Goal: Information Seeking & Learning: Check status

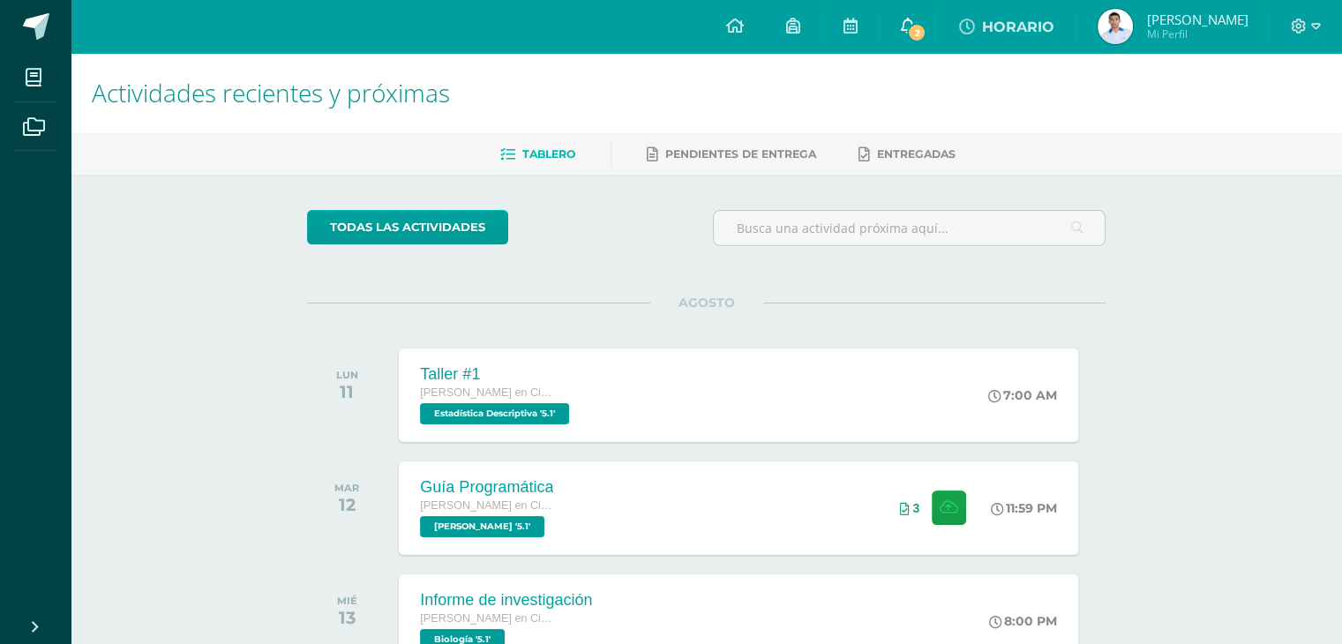
click at [914, 24] on icon at bounding box center [907, 26] width 14 height 16
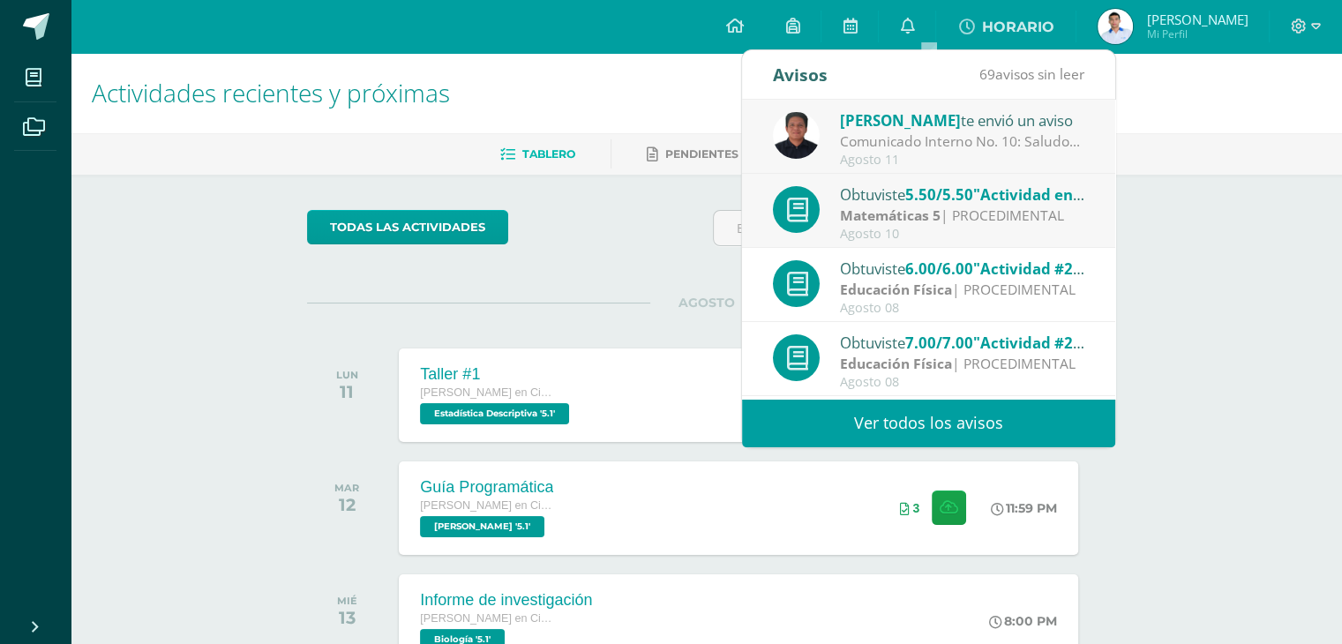
click at [926, 142] on div "Comunicado Interno No. 10: Saludos Cordiales, Por este medio se hace notificaci…" at bounding box center [962, 142] width 245 height 20
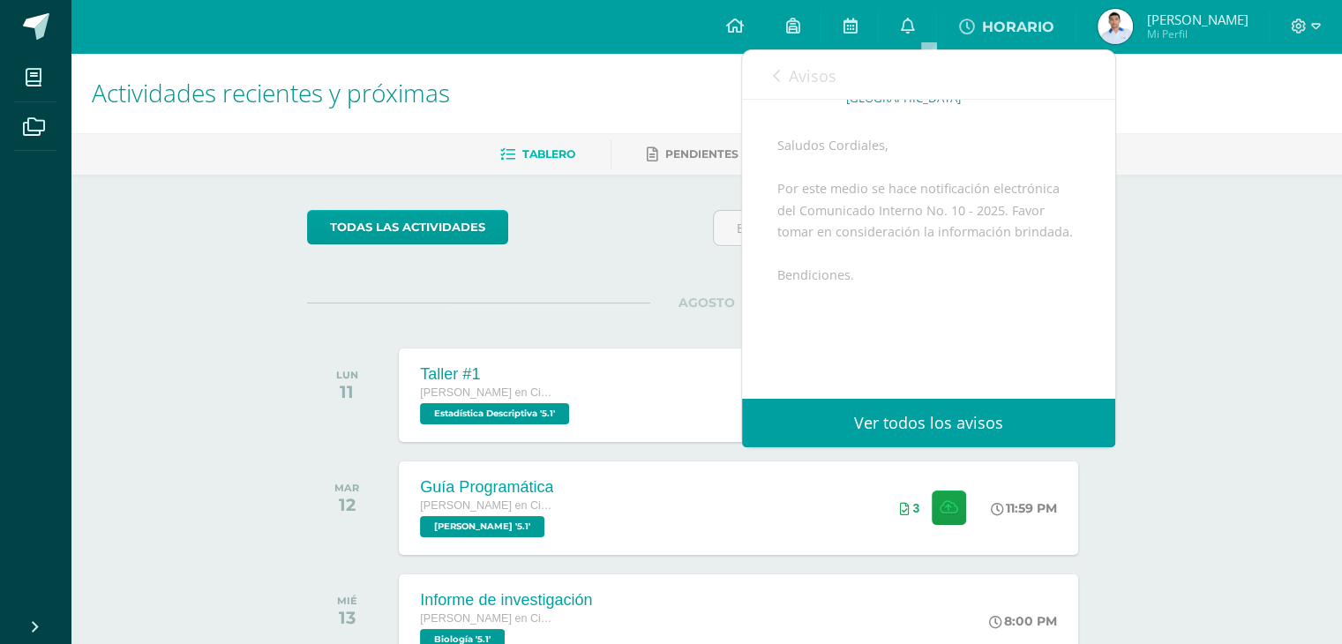
scroll to position [257, 0]
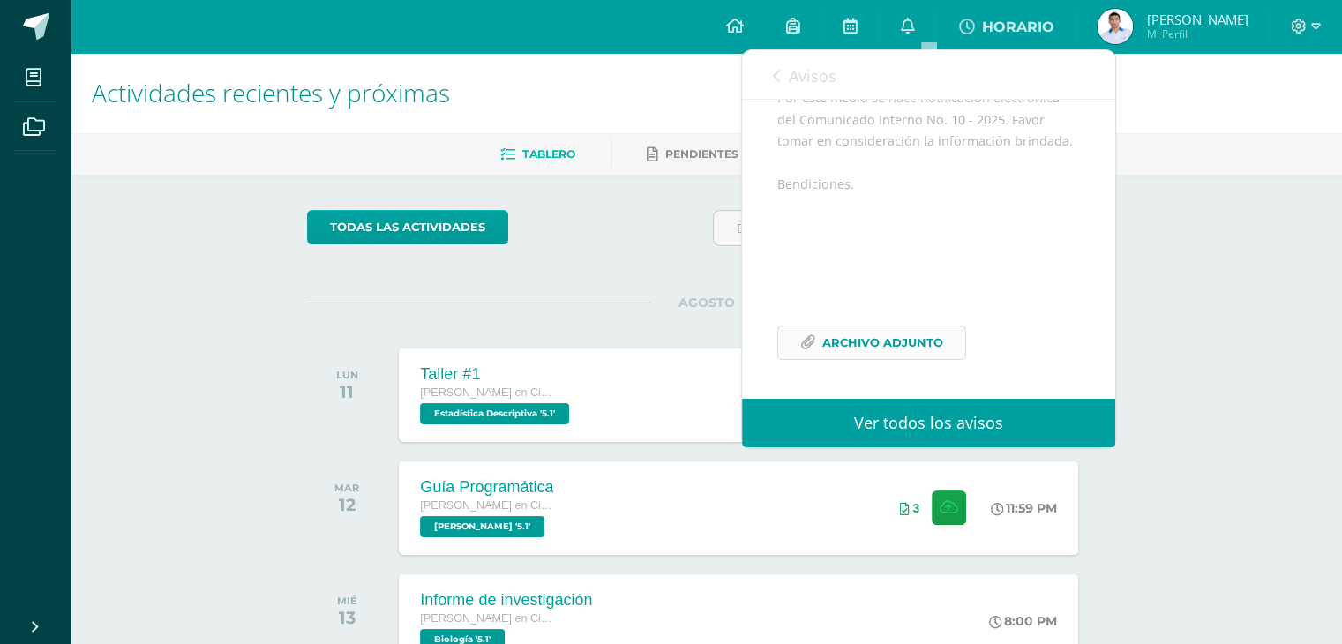
click at [909, 340] on span "Archivo Adjunto" at bounding box center [883, 343] width 121 height 33
click at [776, 78] on icon at bounding box center [776, 76] width 7 height 14
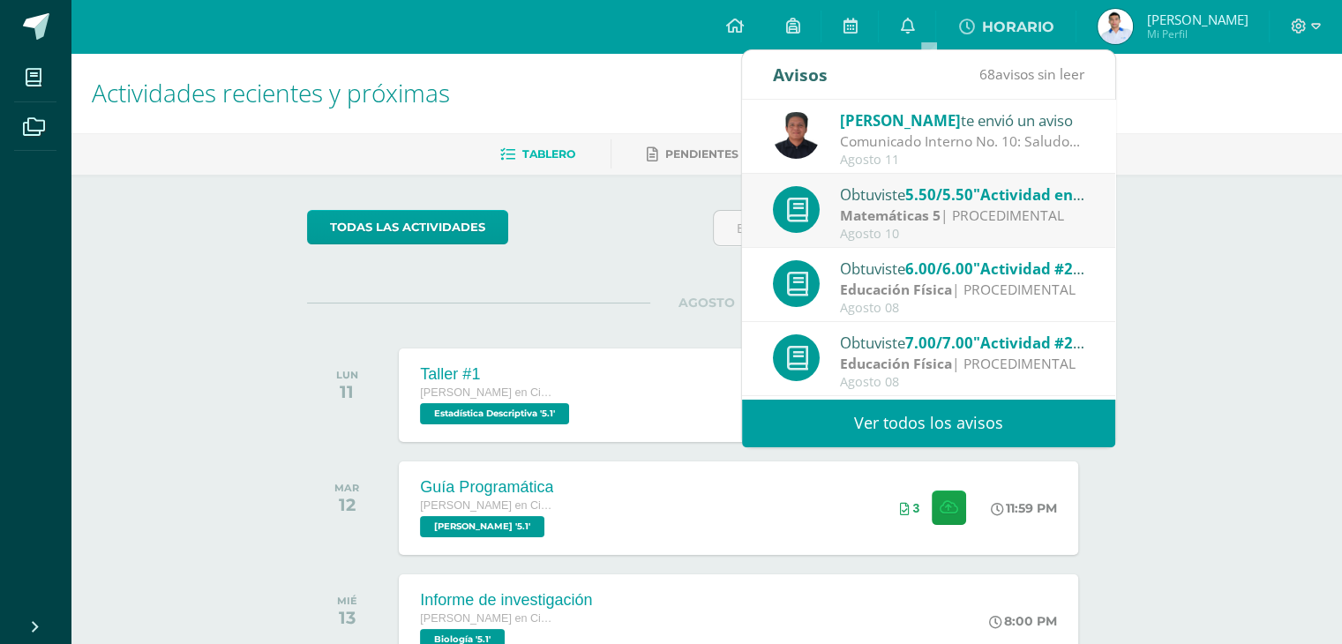
click at [921, 208] on strong "Matemáticas 5" at bounding box center [890, 215] width 101 height 19
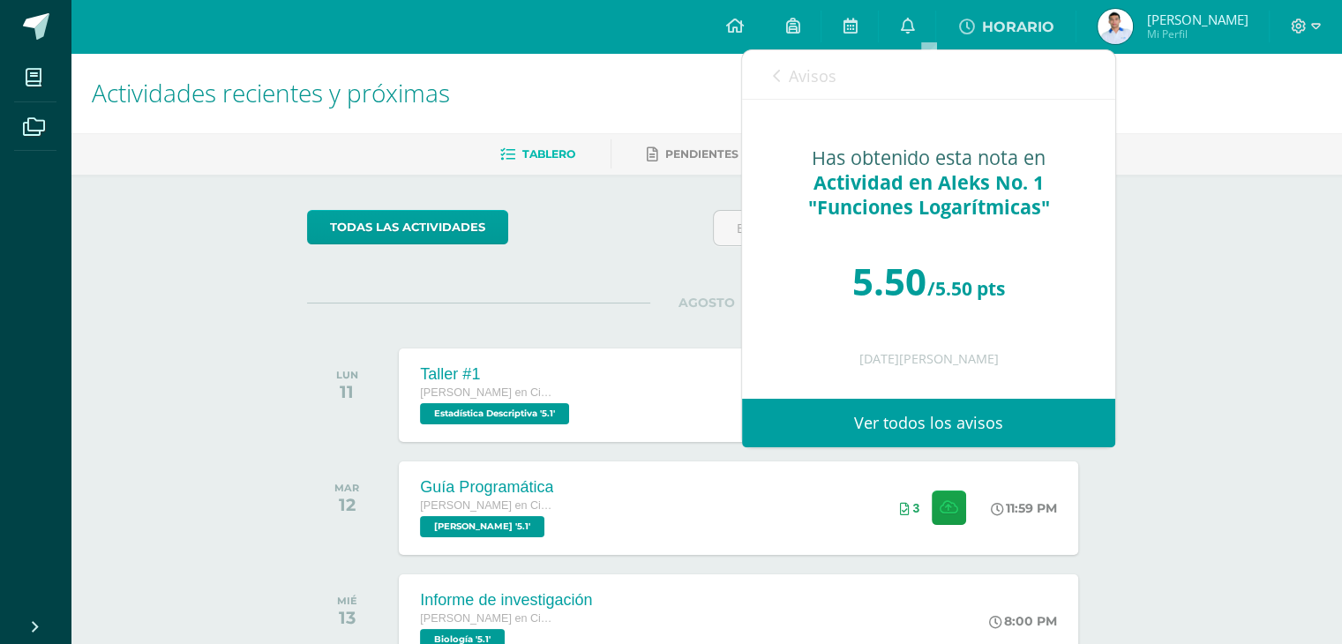
scroll to position [0, 0]
click at [775, 75] on icon at bounding box center [776, 76] width 7 height 14
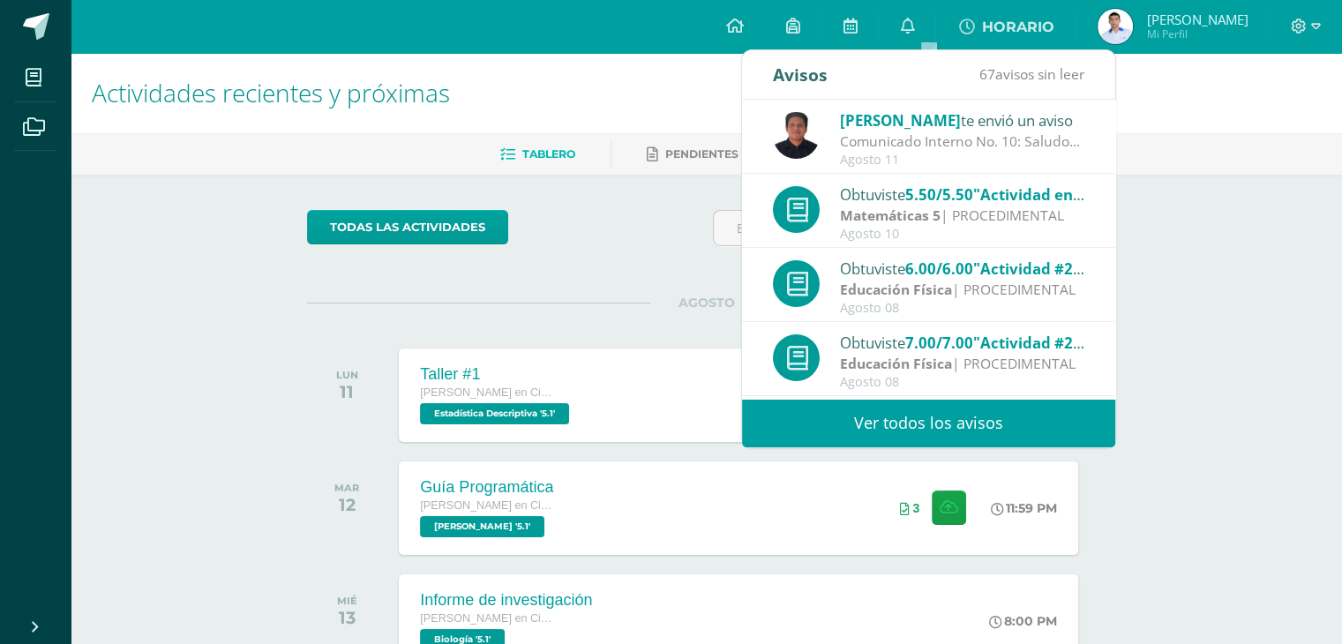
click at [1206, 290] on div "Actividades recientes y próximas Tablero Pendientes de entrega Entregadas todas…" at bounding box center [707, 585] width 1272 height 1065
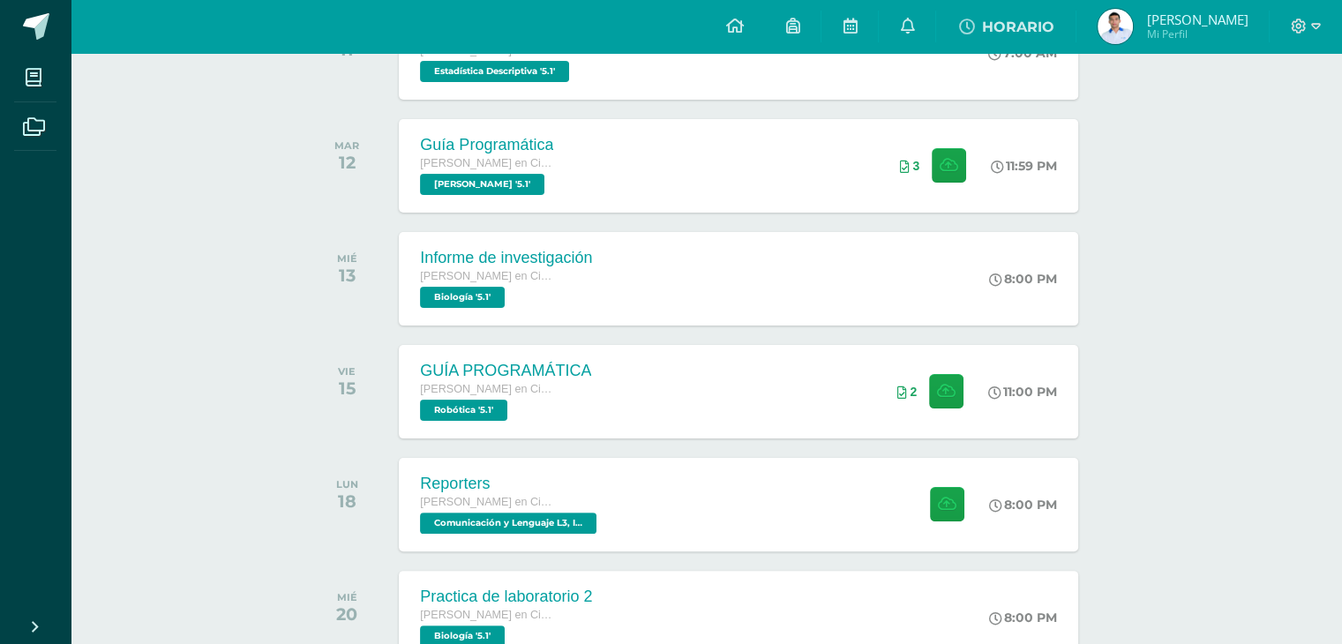
scroll to position [447, 0]
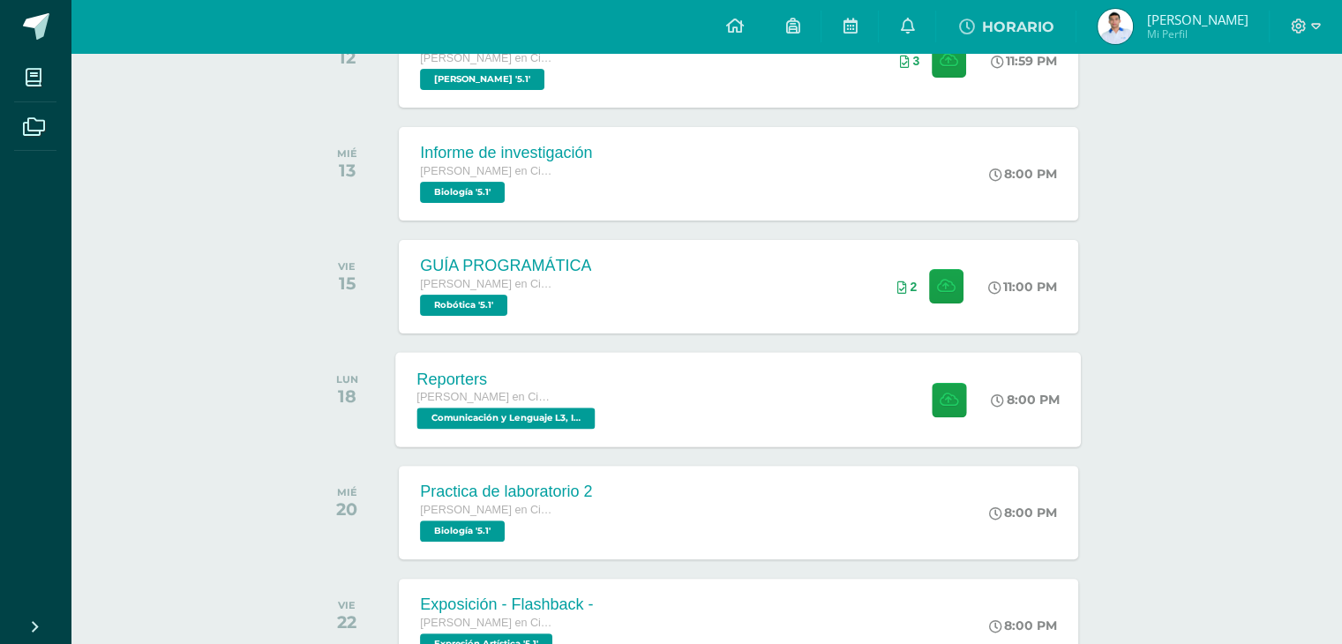
click at [462, 410] on span "Comunicación y Lenguaje L3, Inglés 5 'Inglés - Intermedio "A"'" at bounding box center [506, 418] width 178 height 21
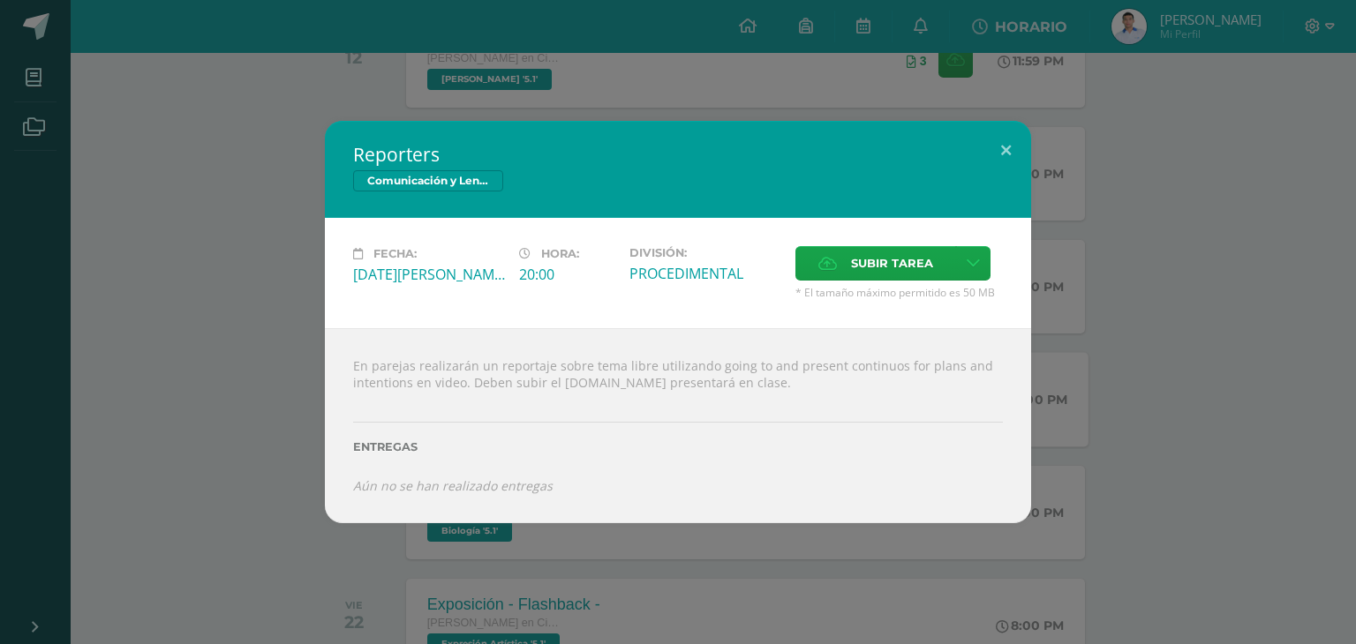
click at [462, 410] on div "Entregas" at bounding box center [678, 441] width 650 height 72
click at [1006, 147] on button at bounding box center [1006, 151] width 50 height 60
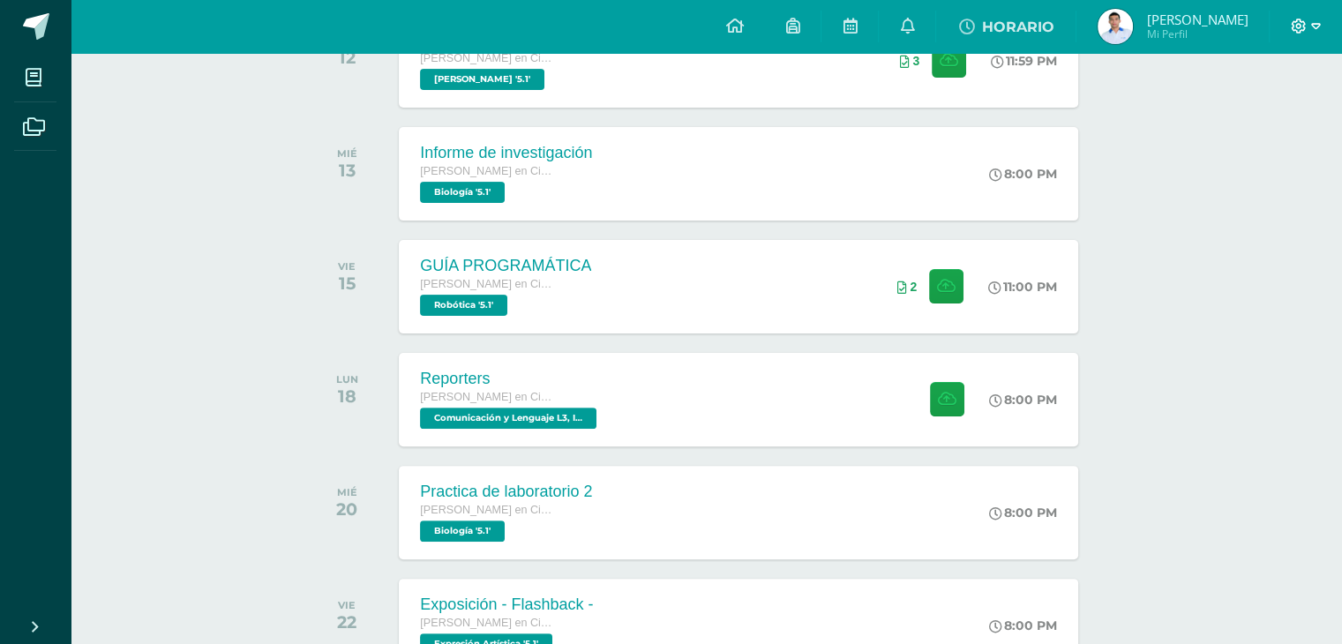
click at [1298, 26] on icon at bounding box center [1299, 27] width 16 height 16
click at [1238, 119] on span "Cerrar sesión" at bounding box center [1260, 120] width 79 height 17
